Goal: Transaction & Acquisition: Purchase product/service

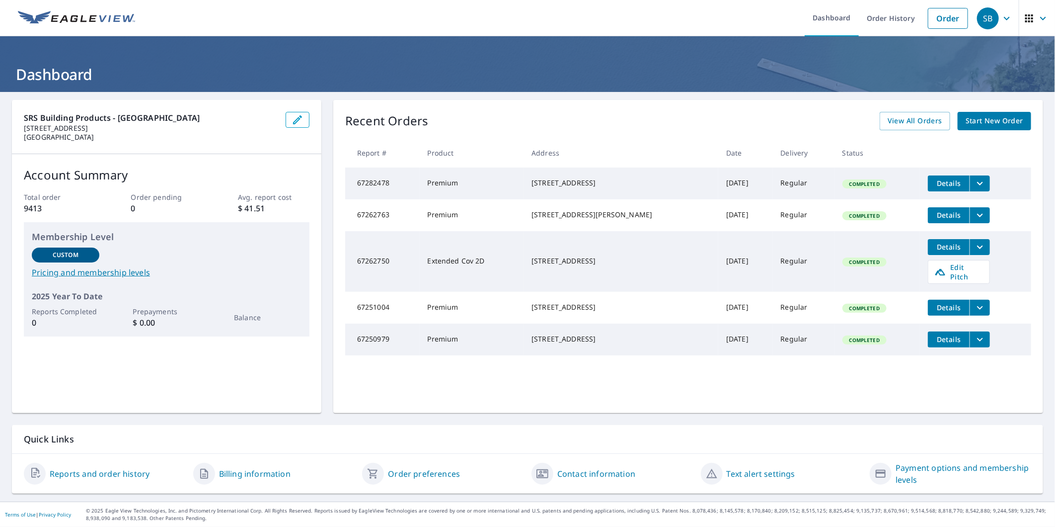
click at [966, 121] on span "Start New Order" at bounding box center [995, 121] width 58 height 12
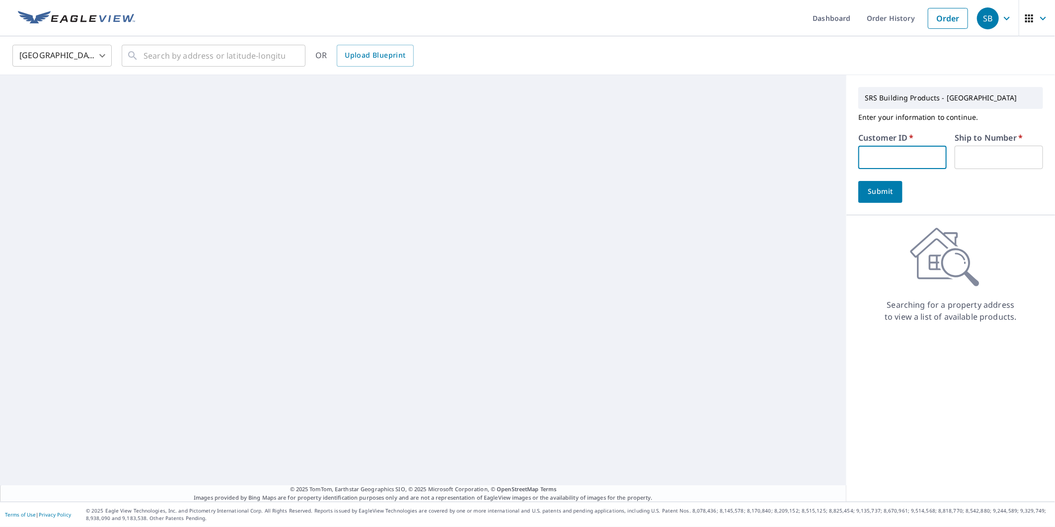
click at [894, 154] on input "text" at bounding box center [902, 157] width 88 height 23
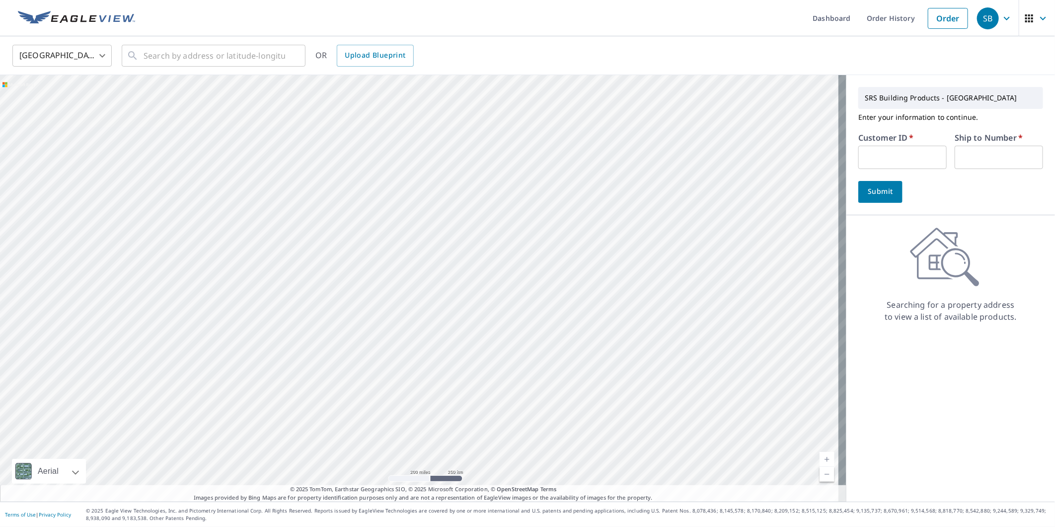
click at [891, 160] on input "text" at bounding box center [902, 157] width 88 height 23
type input "s020427"
drag, startPoint x: 979, startPoint y: 155, endPoint x: 964, endPoint y: 161, distance: 16.7
click at [979, 155] on input "text" at bounding box center [999, 157] width 88 height 23
type input "1"
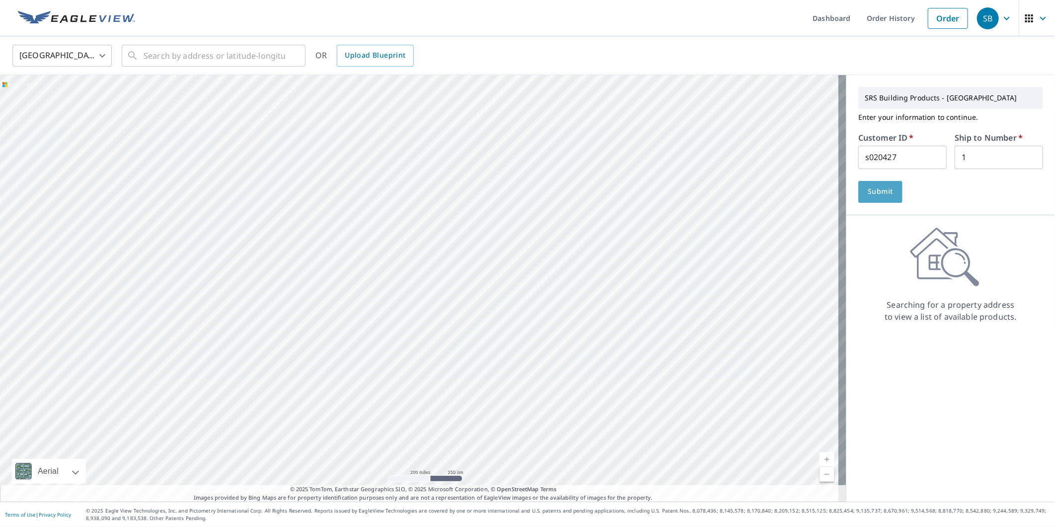
click at [878, 194] on span "Submit" at bounding box center [880, 191] width 28 height 12
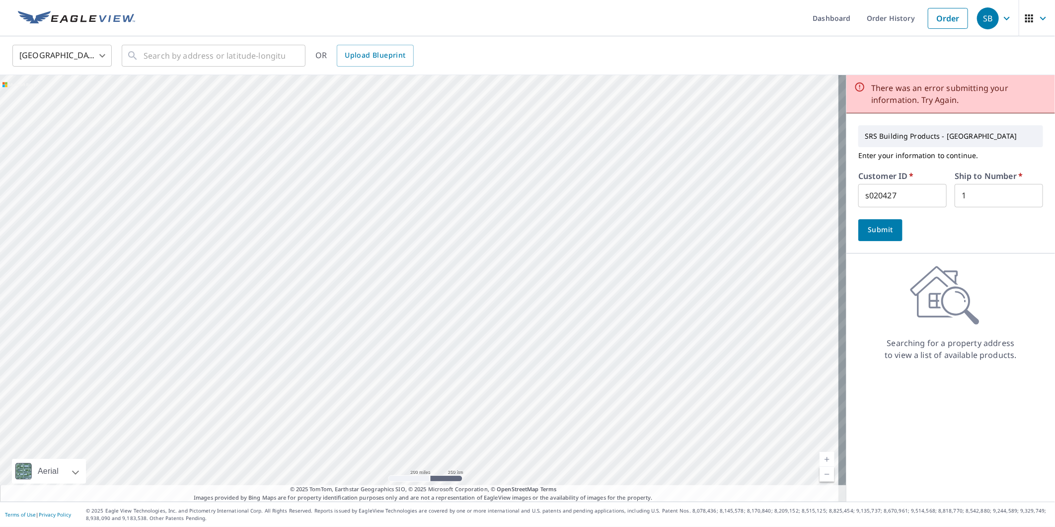
click at [887, 205] on input "s020427" at bounding box center [902, 195] width 88 height 23
drag, startPoint x: 907, startPoint y: 202, endPoint x: 836, endPoint y: 199, distance: 71.6
click at [836, 199] on div "Aerial Road A standard road map Aerial A detailed look from above Labels Labels…" at bounding box center [527, 288] width 1055 height 426
type input "cash"
type input "8302"
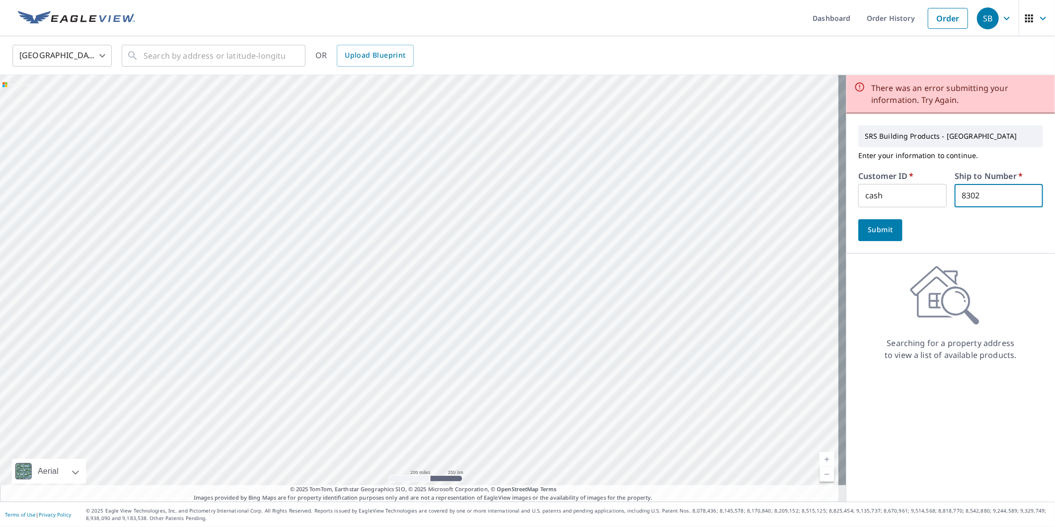
click at [875, 235] on span "Submit" at bounding box center [880, 230] width 28 height 12
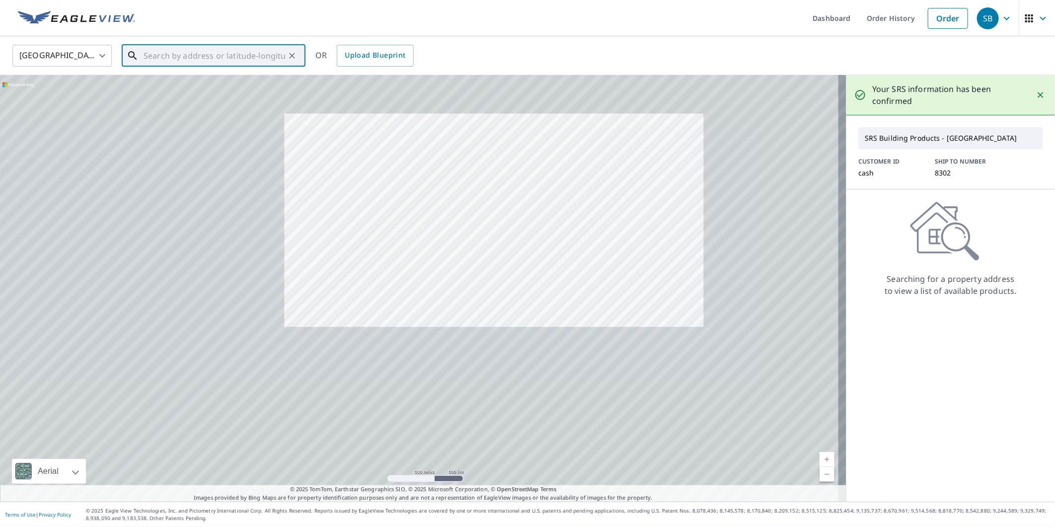
click at [245, 60] on input "text" at bounding box center [215, 56] width 142 height 28
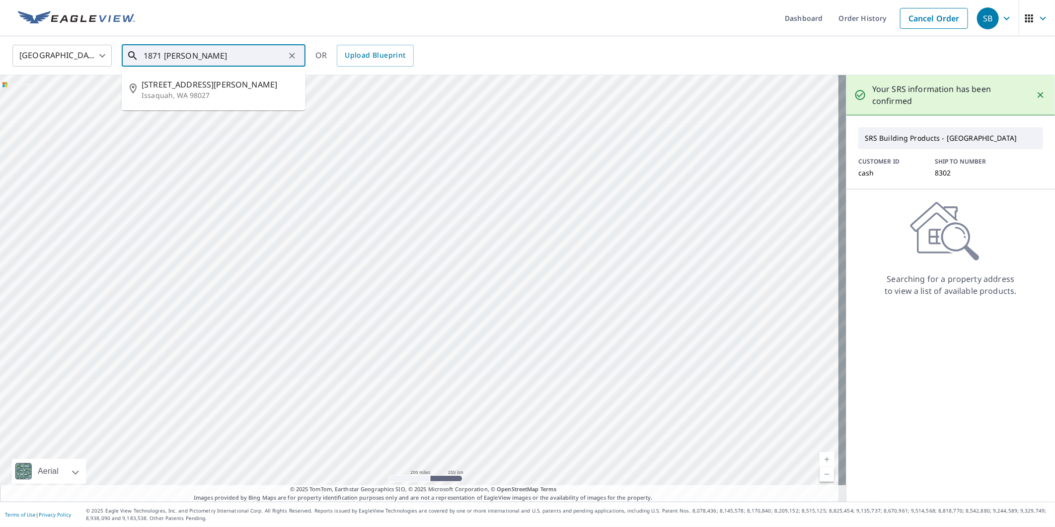
click at [190, 80] on span "[STREET_ADDRESS][PERSON_NAME]" at bounding box center [220, 84] width 156 height 12
type input "[STREET_ADDRESS][PERSON_NAME]"
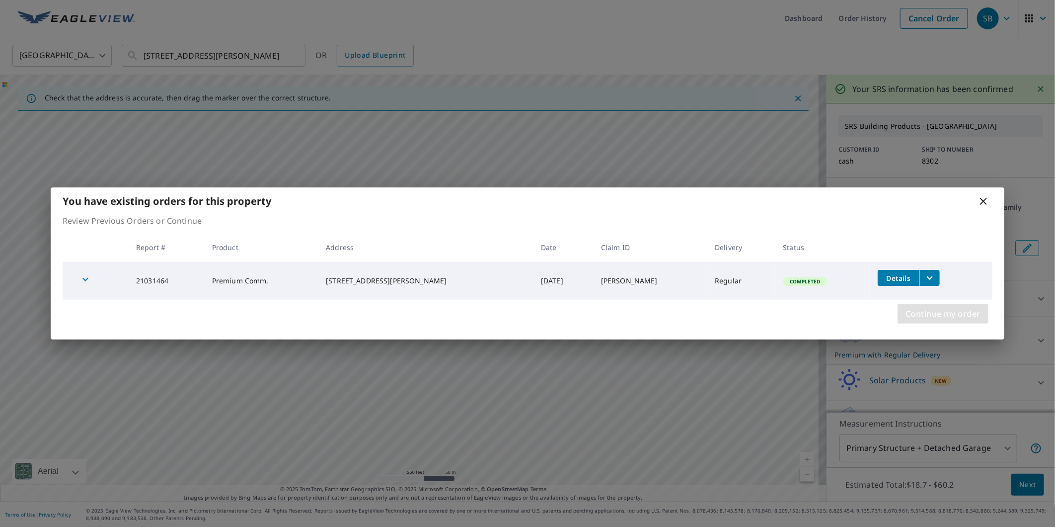
click at [946, 311] on span "Continue my order" at bounding box center [943, 314] width 75 height 14
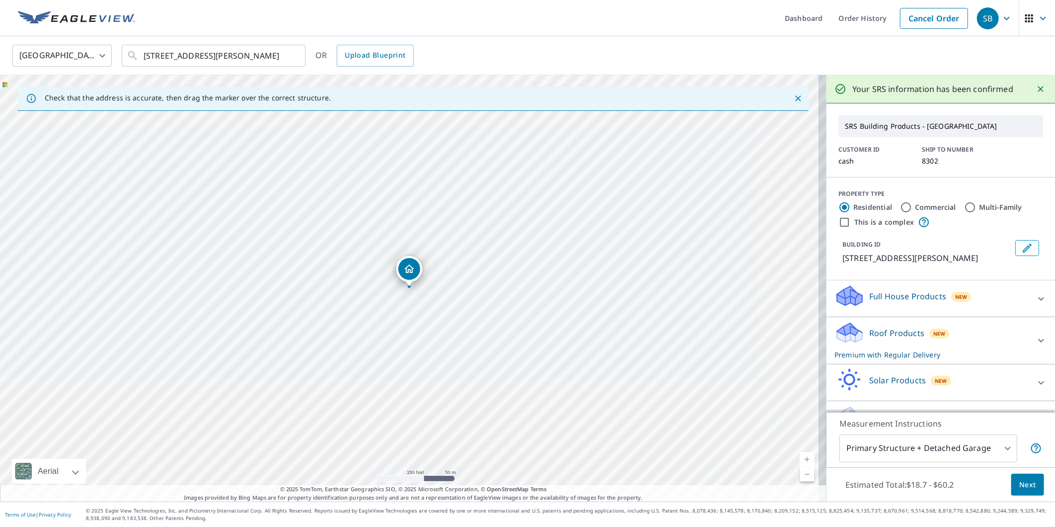
click at [1020, 484] on span "Next" at bounding box center [1027, 484] width 17 height 12
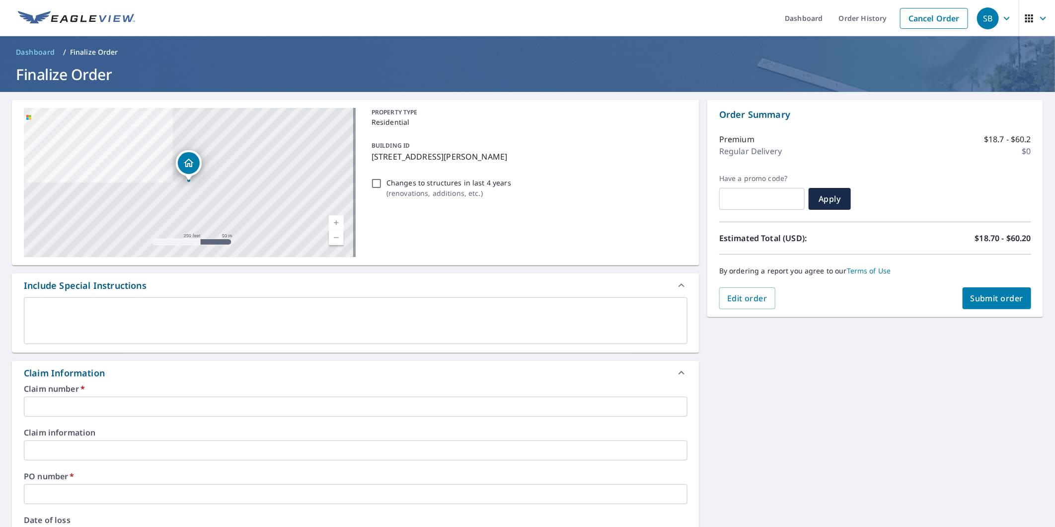
click at [425, 389] on label "Claim number   *" at bounding box center [356, 389] width 664 height 8
click at [418, 403] on input "text" at bounding box center [356, 406] width 664 height 20
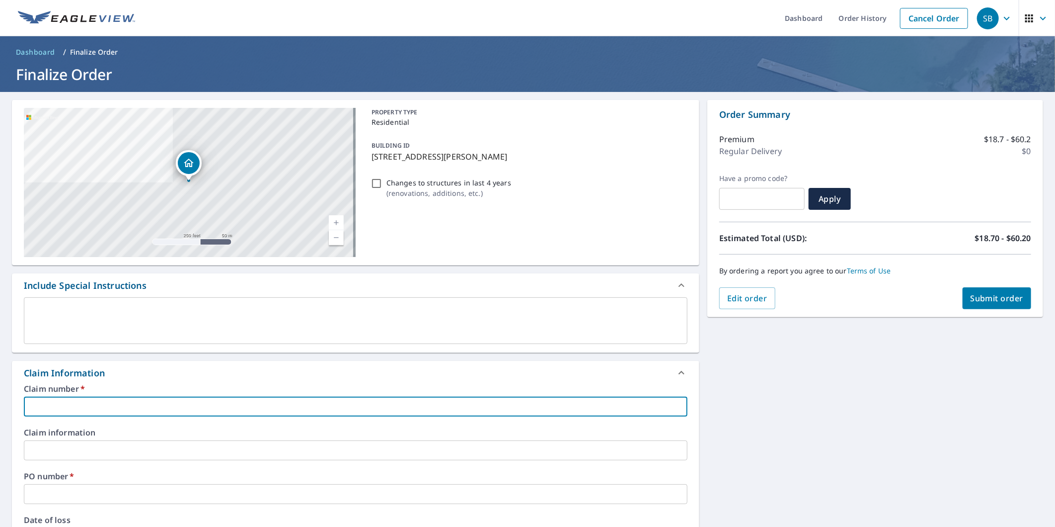
type input "K"
checkbox input "true"
type input "KR"
checkbox input "true"
type input "KRI"
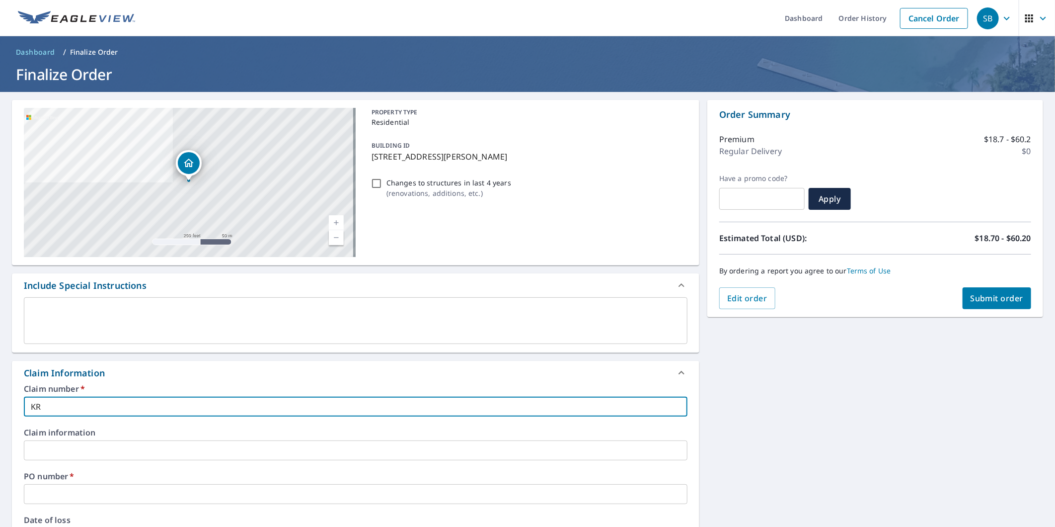
checkbox input "true"
type input "KR"
checkbox input "true"
type input "K"
checkbox input "true"
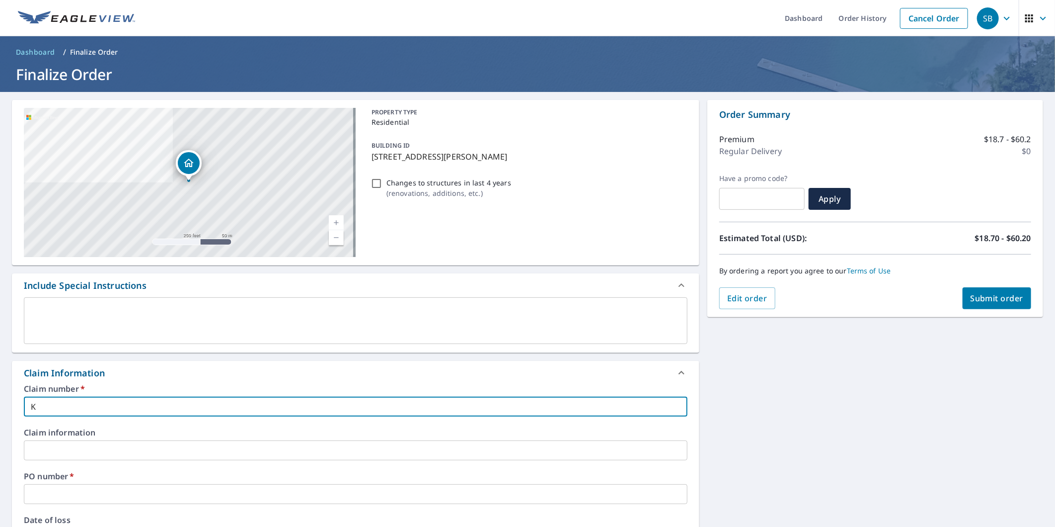
type input "KI"
checkbox input "true"
type input "KIR"
checkbox input "true"
type input "[PERSON_NAME]"
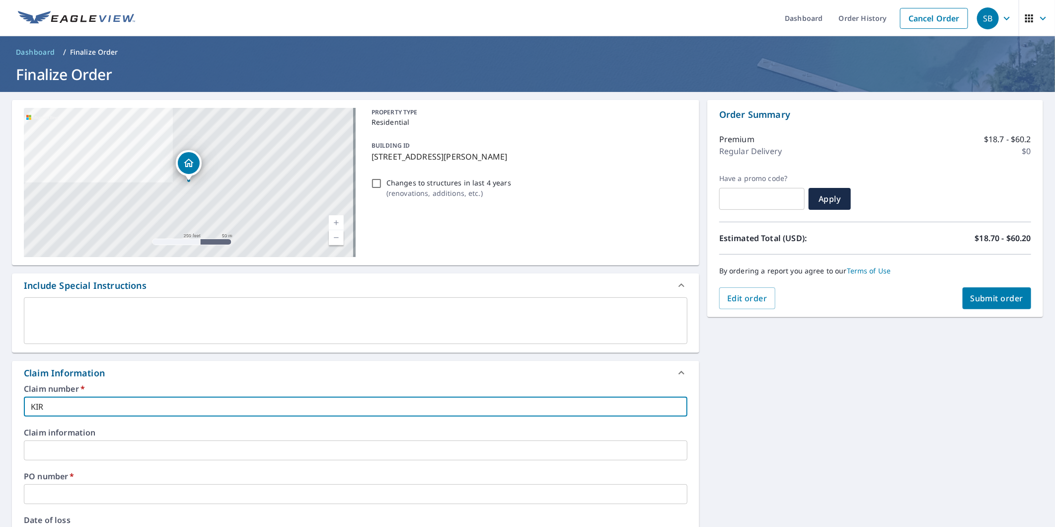
checkbox input "true"
type input "KIRKS"
checkbox input "true"
type input "KIRKS"
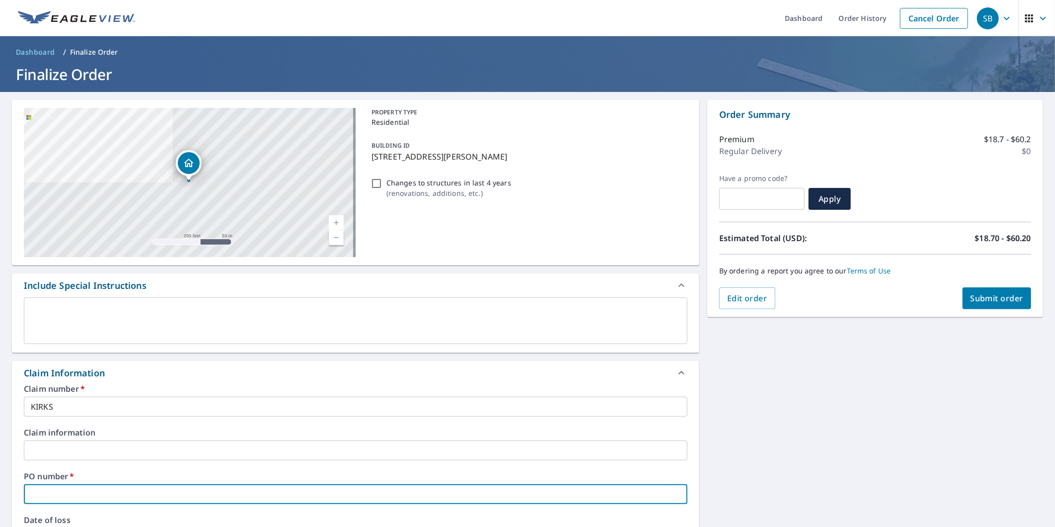
type input "K"
checkbox input "true"
type input "KI"
checkbox input "true"
type input "KIR"
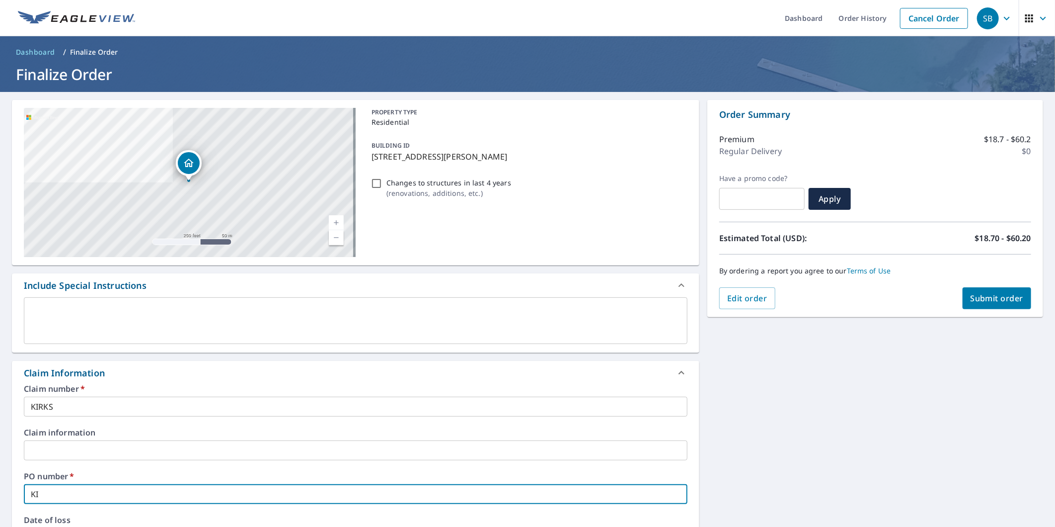
checkbox input "true"
type input "[PERSON_NAME]"
checkbox input "true"
type input "KIRKS"
checkbox input "true"
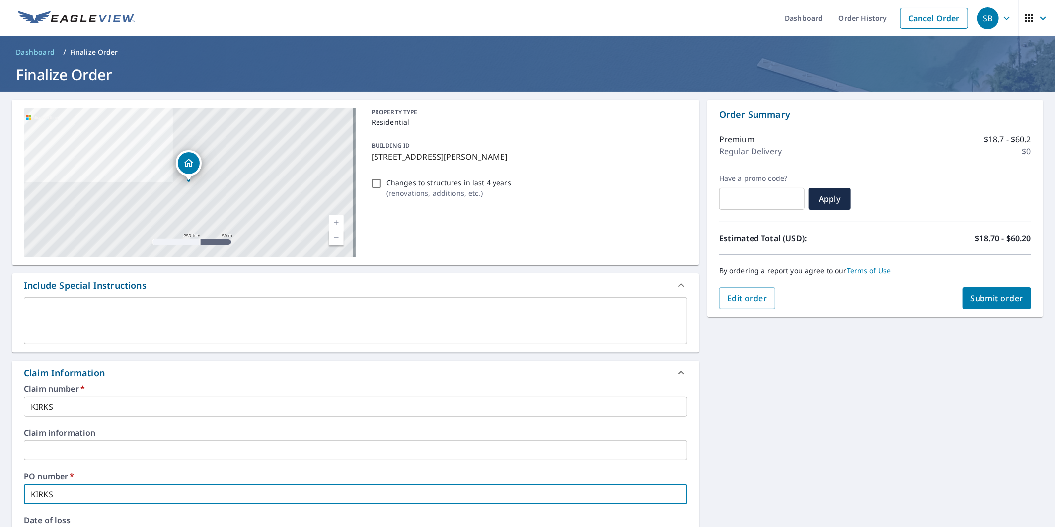
type input "KIRKS"
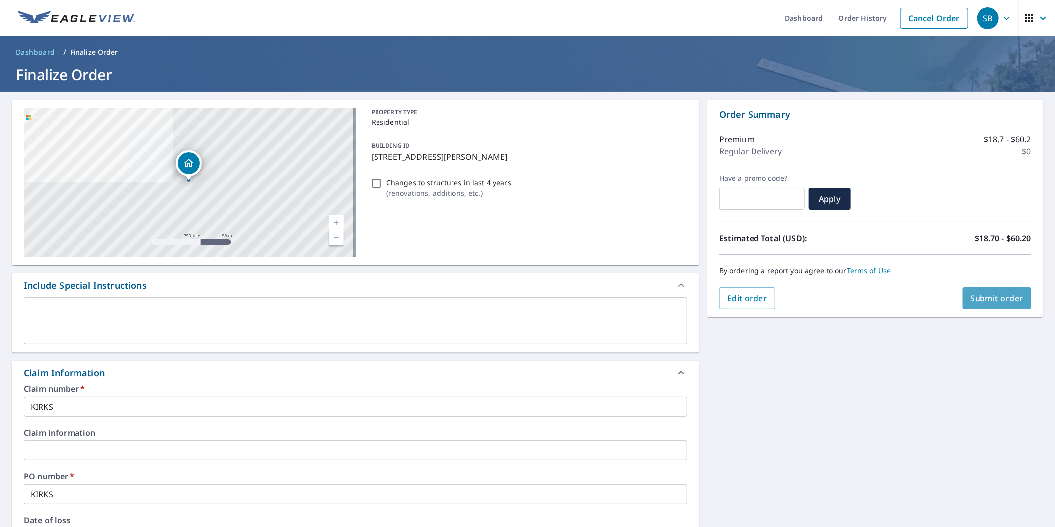
click at [1015, 300] on span "Submit order" at bounding box center [997, 298] width 53 height 11
checkbox input "true"
